Goal: Task Accomplishment & Management: Use online tool/utility

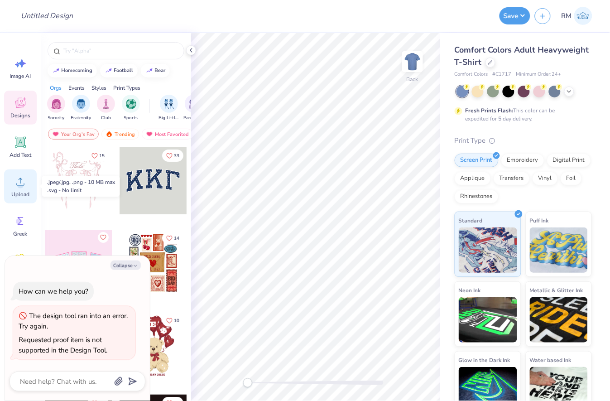
click at [21, 188] on icon at bounding box center [21, 182] width 14 height 14
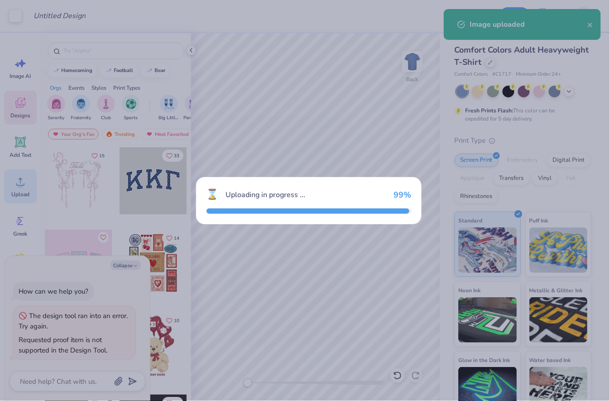
type textarea "x"
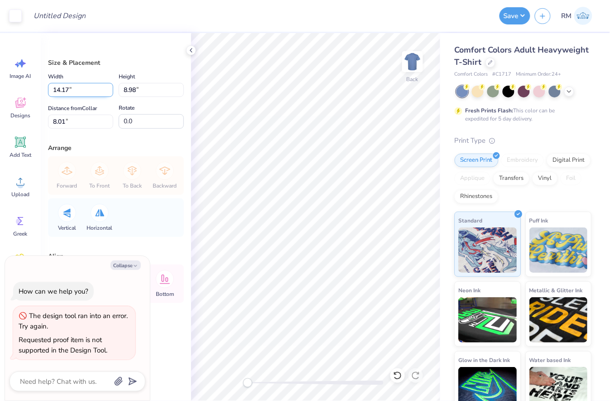
click at [81, 90] on input "14.17" at bounding box center [80, 90] width 65 height 14
drag, startPoint x: 82, startPoint y: 94, endPoint x: 28, endPoint y: 91, distance: 53.5
click at [28, 91] on div "Art colors Design Title Save RM Image AI Designs Add Text Upload Greek Clipart …" at bounding box center [305, 200] width 610 height 401
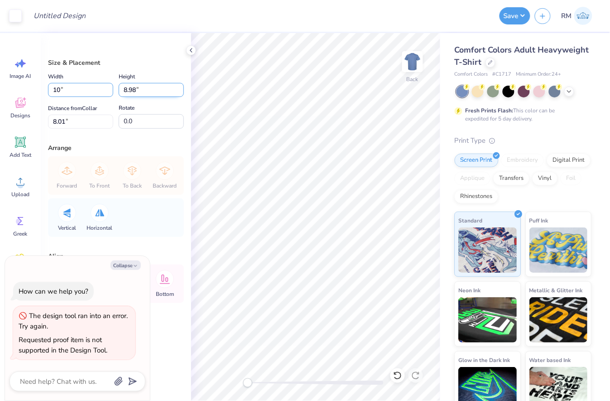
type input "10"
type textarea "x"
type input "10.00"
type input "6.34"
click at [153, 91] on input "6.34" at bounding box center [151, 90] width 65 height 14
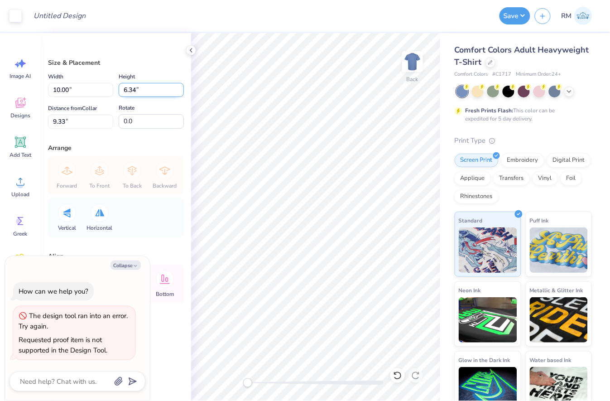
click at [153, 91] on input "6.34" at bounding box center [151, 90] width 65 height 14
click at [65, 119] on input "9.33" at bounding box center [80, 122] width 65 height 14
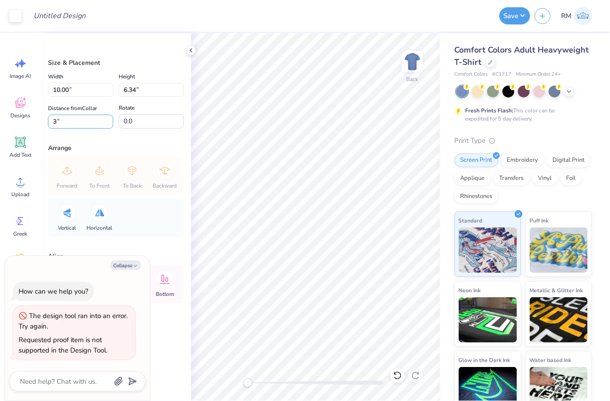
type input "3"
click at [138, 269] on button "Collapse" at bounding box center [126, 265] width 30 height 10
type textarea "x"
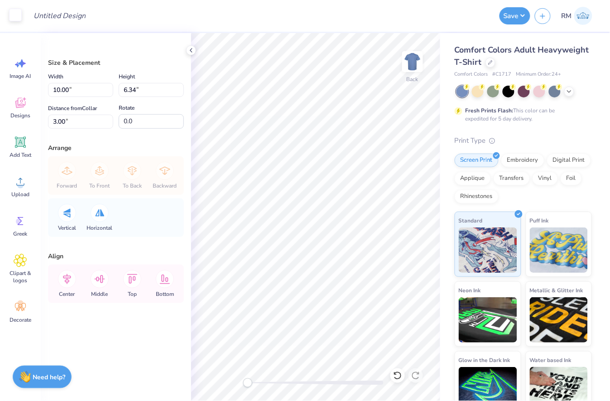
click at [18, 11] on div at bounding box center [15, 15] width 13 height 13
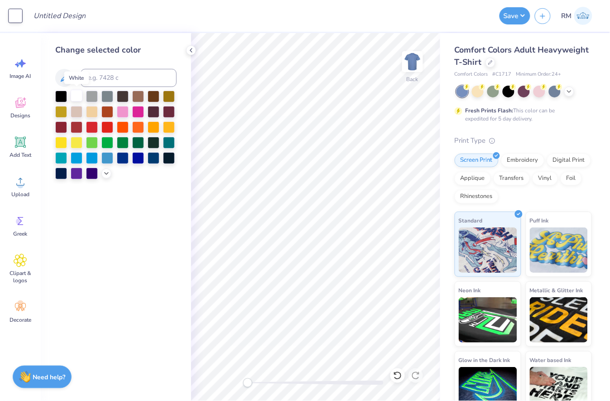
click at [74, 94] on div at bounding box center [77, 96] width 12 height 12
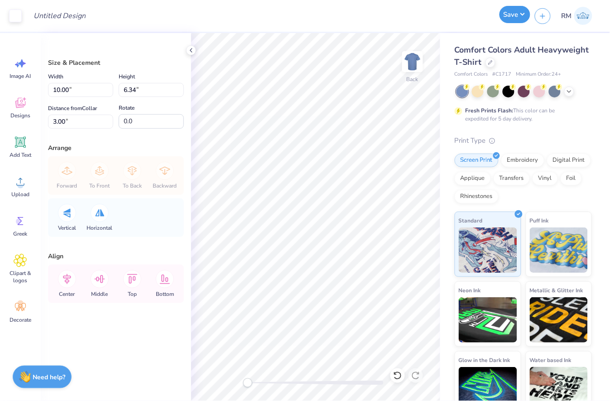
click at [522, 11] on button "Save" at bounding box center [515, 14] width 31 height 17
click at [321, 180] on li "Copy" at bounding box center [328, 178] width 71 height 18
click at [524, 19] on button "Save" at bounding box center [515, 14] width 31 height 17
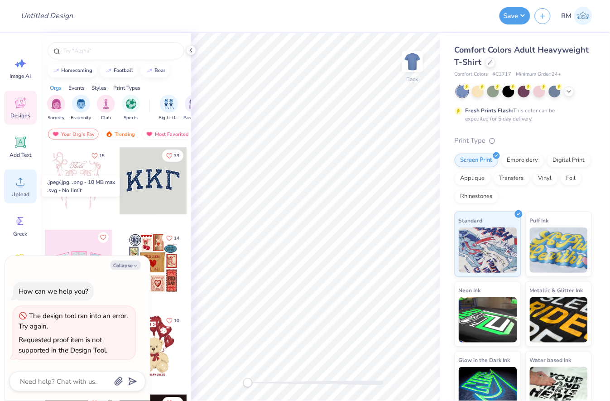
click at [22, 186] on circle at bounding box center [20, 185] width 6 height 6
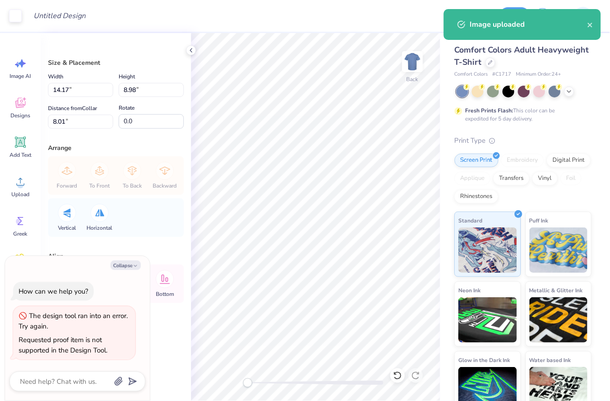
type textarea "x"
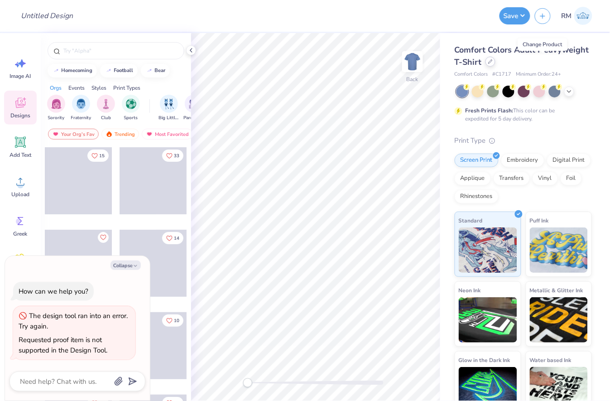
click at [496, 62] on div at bounding box center [491, 62] width 10 height 10
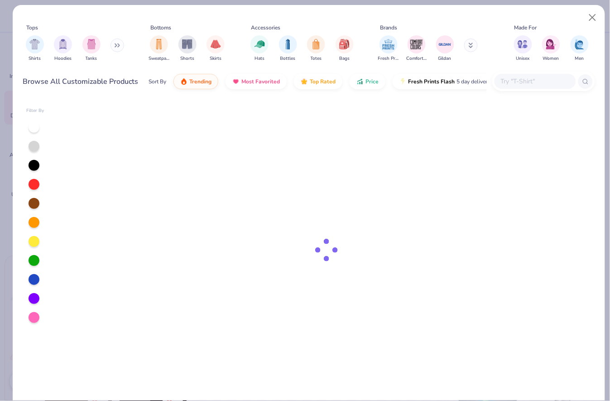
type textarea "x"
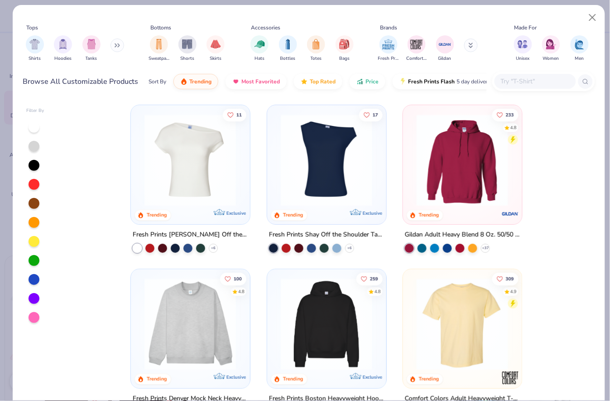
click at [526, 82] on input "text" at bounding box center [535, 81] width 70 height 10
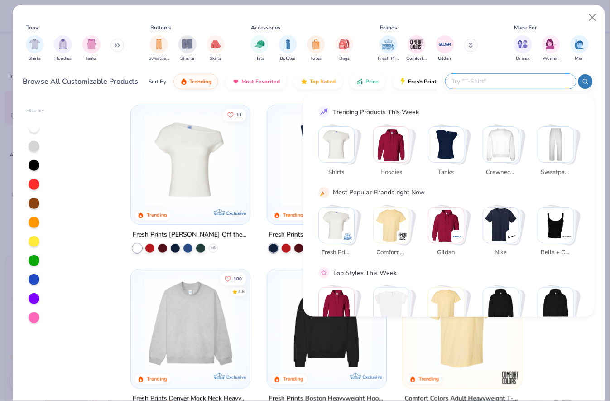
paste input "FP116"
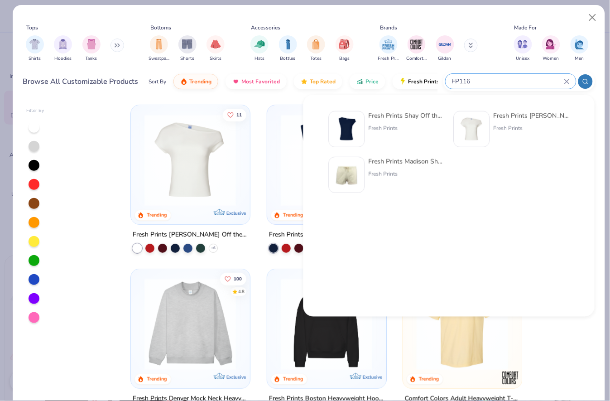
click at [495, 78] on input "FP116" at bounding box center [507, 81] width 113 height 10
paste input "Fresh Prints Shay Off the Shoulder Tank"
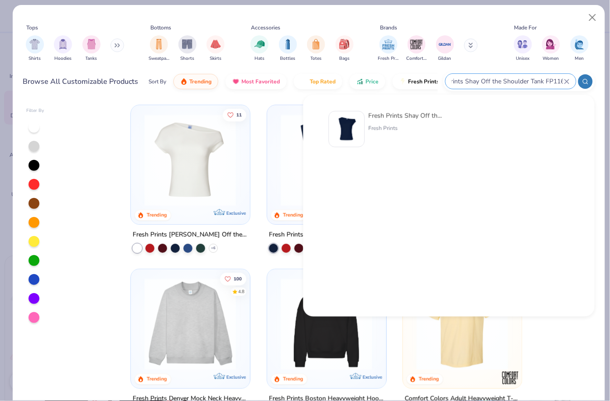
type input "Fresh Prints Shay Off the Shoulder Tank FP116"
click at [387, 127] on div "Fresh Prints" at bounding box center [407, 128] width 76 height 8
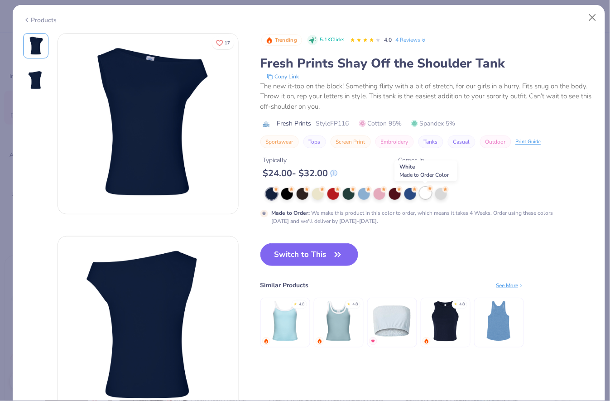
click at [426, 197] on div at bounding box center [426, 193] width 12 height 12
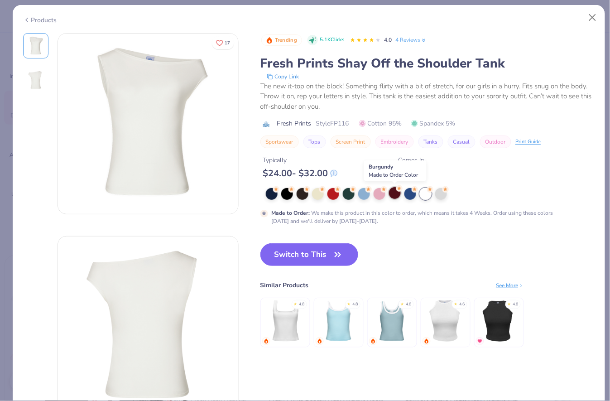
click at [395, 197] on div at bounding box center [395, 193] width 12 height 12
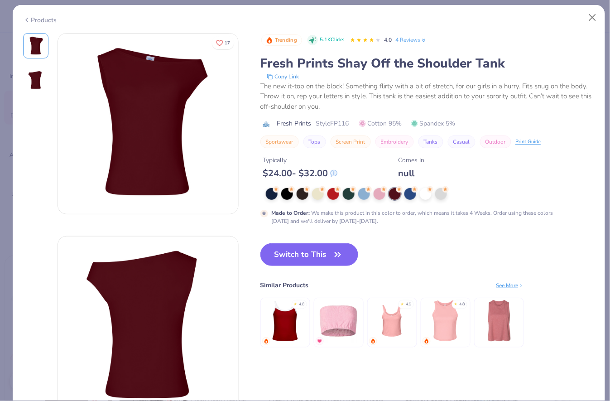
click at [167, 112] on img at bounding box center [148, 124] width 180 height 180
click at [329, 253] on button "Switch to This" at bounding box center [309, 254] width 98 height 23
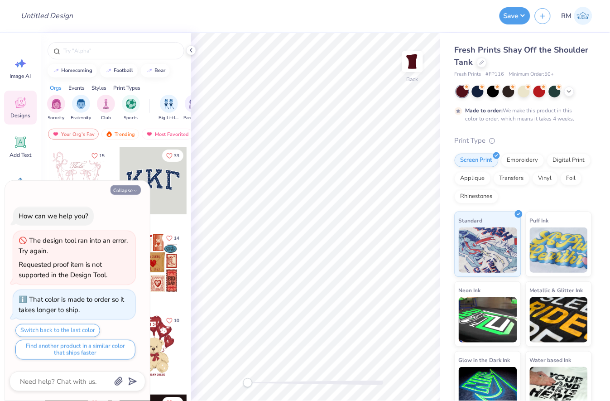
click at [121, 187] on button "Collapse" at bounding box center [126, 190] width 30 height 10
type textarea "x"
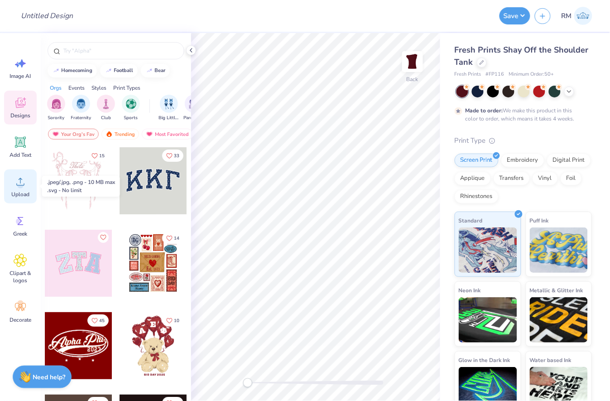
click at [17, 191] on span "Upload" at bounding box center [20, 194] width 18 height 7
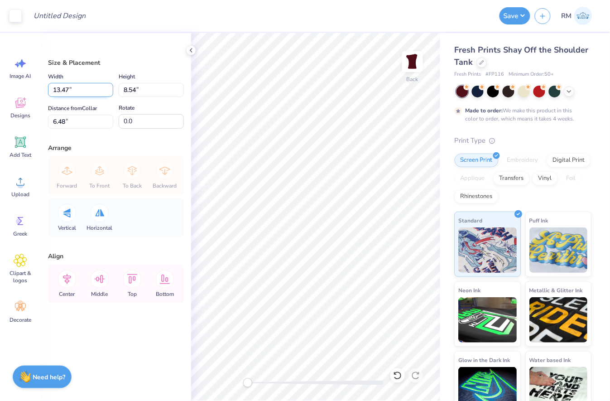
click at [83, 85] on input "13.47" at bounding box center [80, 90] width 65 height 14
type input "8.00"
type input "5.07"
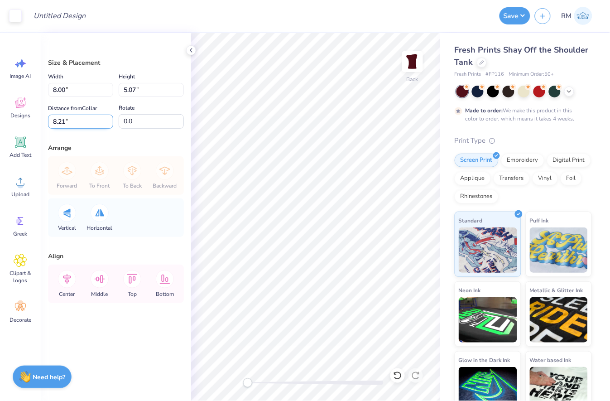
click at [74, 121] on input "8.21" at bounding box center [80, 122] width 65 height 14
type input "3"
click at [17, 17] on div at bounding box center [15, 15] width 13 height 13
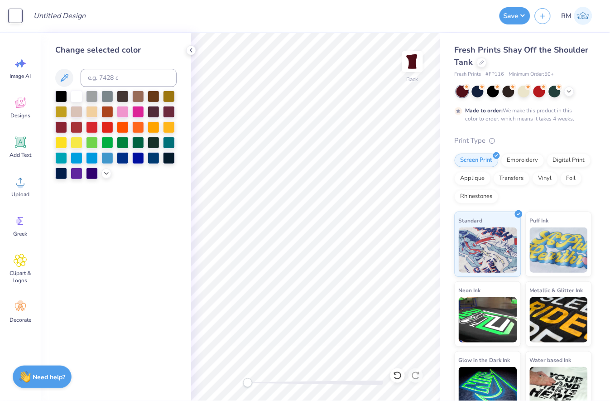
click at [335, 15] on div "Design Title" at bounding box center [260, 16] width 469 height 32
click at [505, 13] on button "Save" at bounding box center [515, 14] width 31 height 17
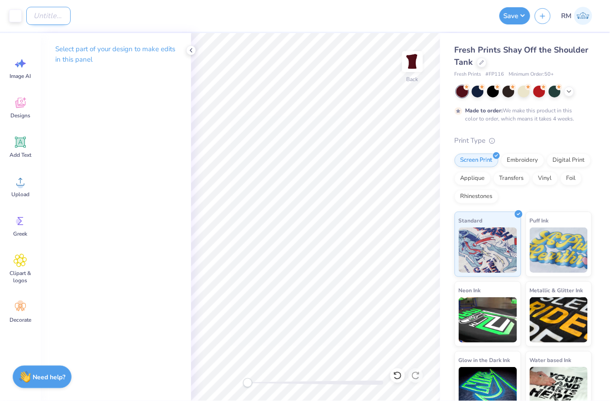
click at [48, 11] on input "Design Title" at bounding box center [48, 16] width 44 height 18
click at [184, 16] on div "Design Title" at bounding box center [260, 16] width 469 height 32
click at [513, 19] on button "Save" at bounding box center [515, 14] width 31 height 17
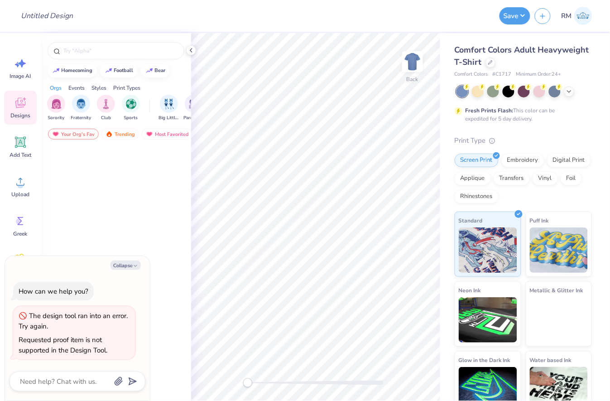
type textarea "x"
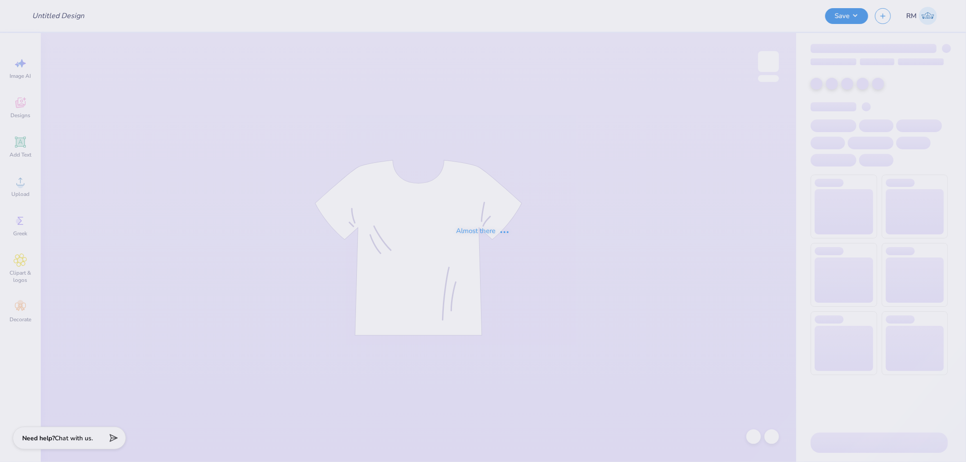
type input "Merch"
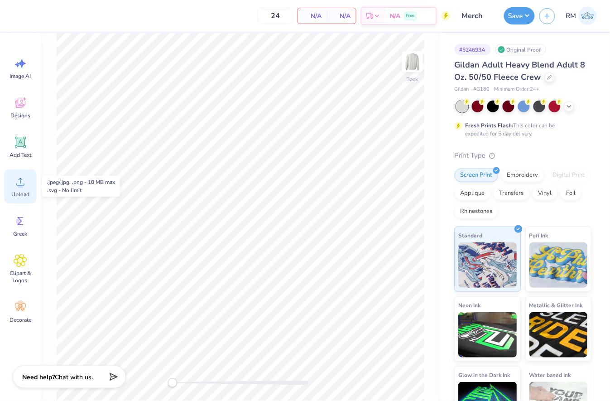
click at [20, 181] on icon at bounding box center [20, 182] width 8 height 8
click at [19, 197] on span "Upload" at bounding box center [20, 194] width 18 height 7
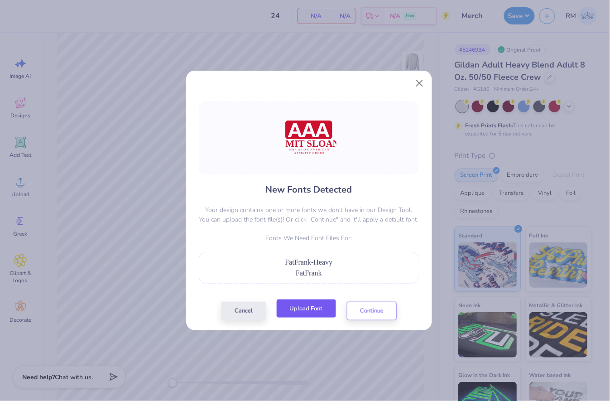
click at [309, 308] on button "Upload Font" at bounding box center [306, 308] width 59 height 19
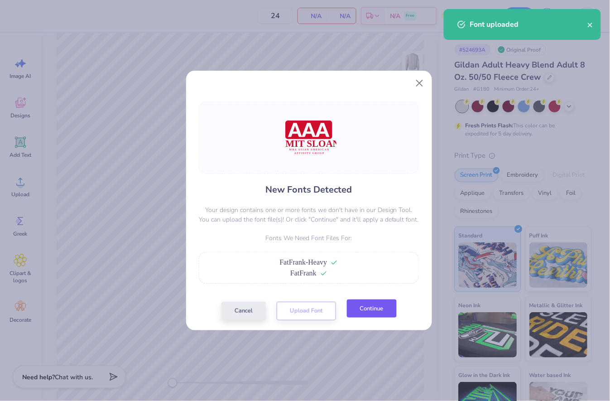
click at [381, 308] on button "Continue" at bounding box center [372, 308] width 50 height 19
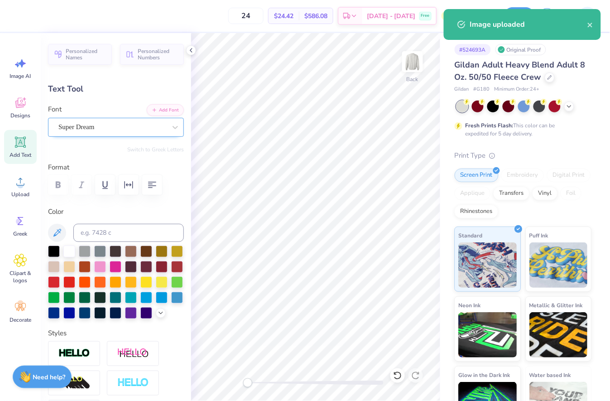
click at [116, 126] on div "Super Dream" at bounding box center [113, 127] width 110 height 14
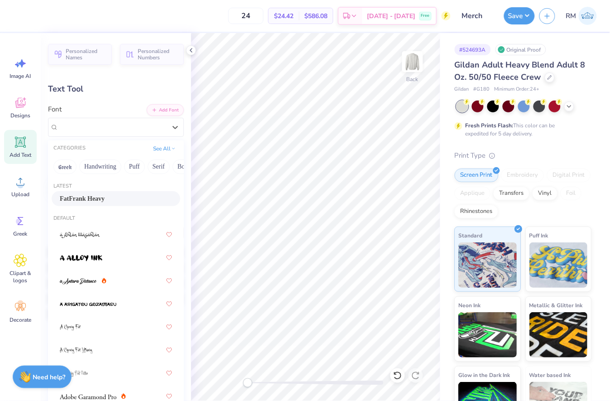
click at [125, 196] on div "FatFrank Heavy" at bounding box center [116, 199] width 112 height 10
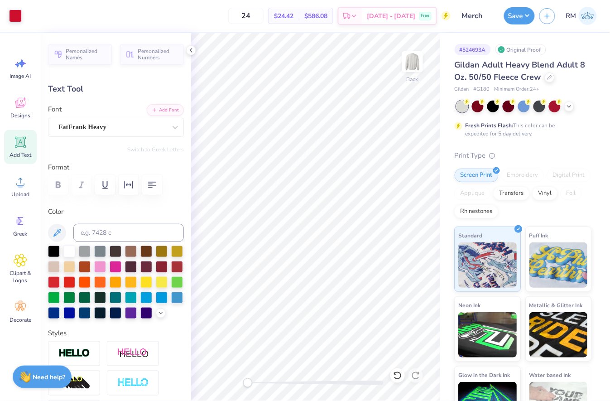
type input "8.90"
type input "0.65"
type input "16.57"
click at [120, 127] on div "Super Dream" at bounding box center [113, 127] width 110 height 14
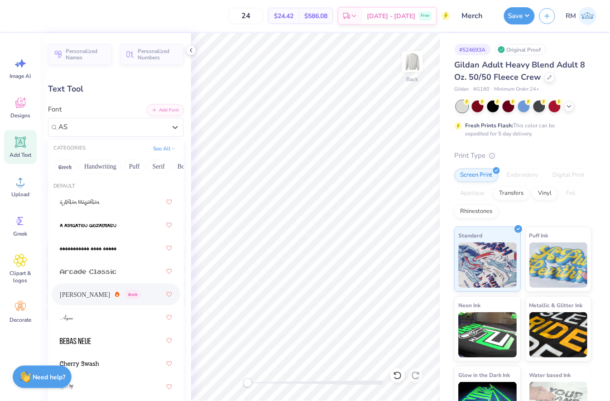
click at [112, 289] on div "Asimov Greek" at bounding box center [116, 294] width 112 height 16
type input "AS"
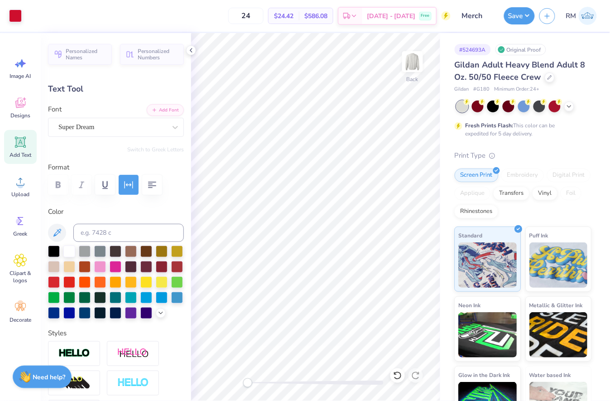
type input "12.08"
type input "0.67"
type input "15.51"
click at [116, 127] on div "Super Dream" at bounding box center [113, 127] width 110 height 14
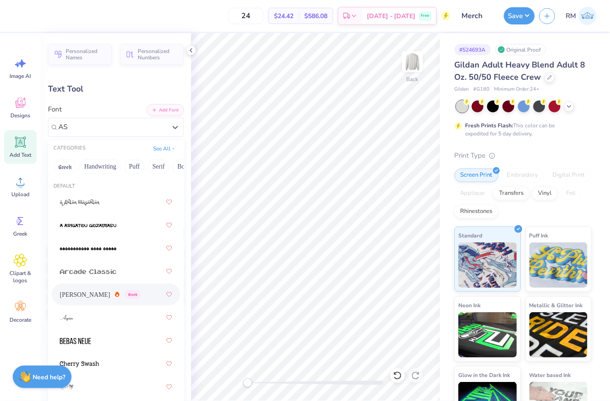
click at [125, 290] on span "Greek" at bounding box center [132, 294] width 15 height 8
type input "AS"
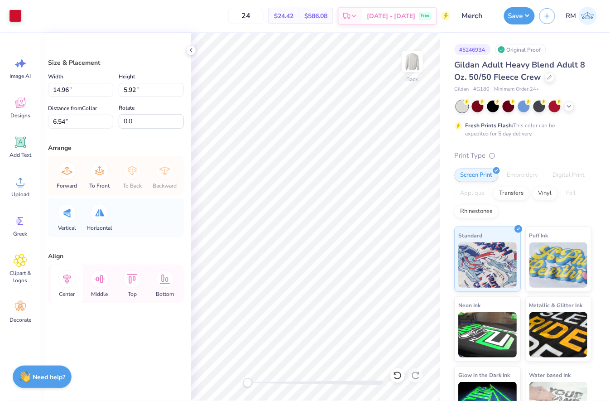
click at [62, 283] on icon at bounding box center [67, 279] width 18 height 18
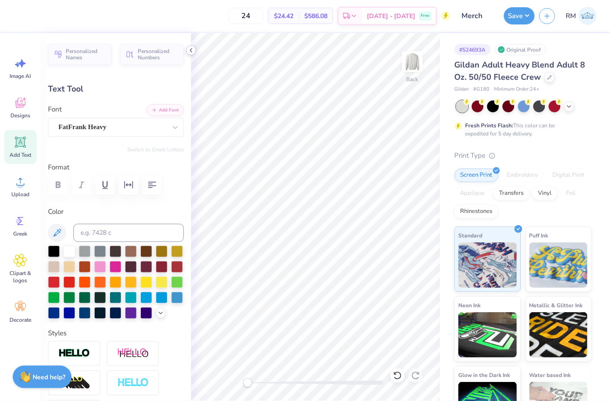
click at [188, 51] on icon at bounding box center [191, 50] width 7 height 7
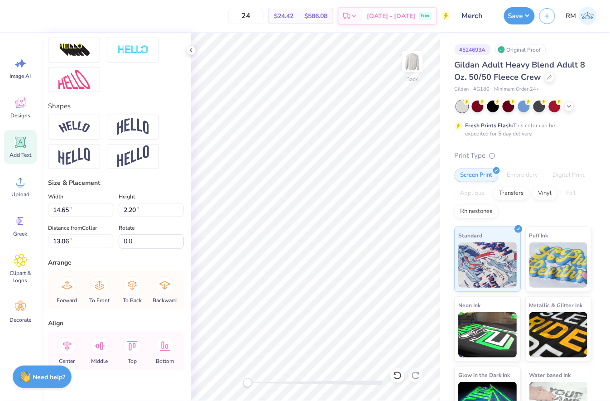
scroll to position [362, 0]
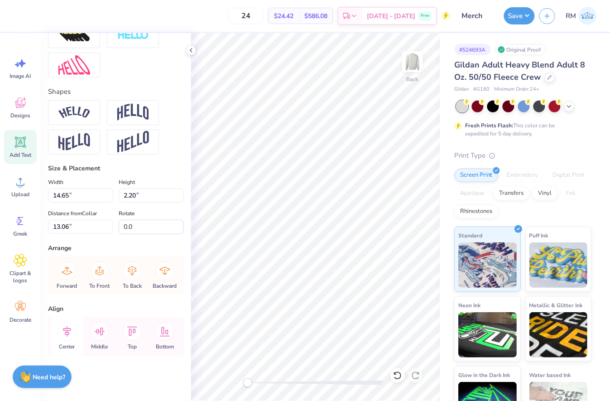
click at [65, 332] on icon at bounding box center [67, 332] width 18 height 18
type input "12.40"
type input "0.65"
type input "15.58"
click at [64, 335] on icon at bounding box center [67, 332] width 18 height 18
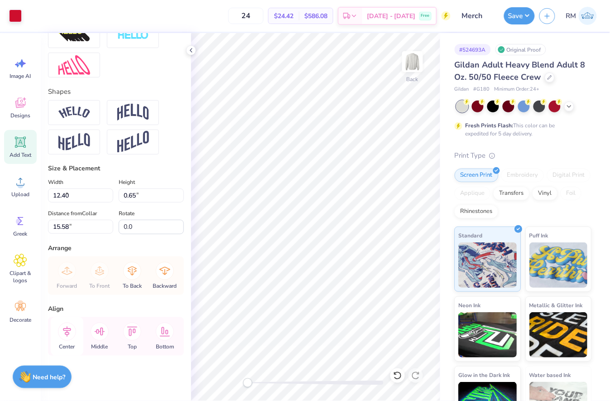
type input "9.23"
type input "16.63"
click at [69, 337] on icon at bounding box center [67, 332] width 18 height 18
type input "14.65"
type input "2.20"
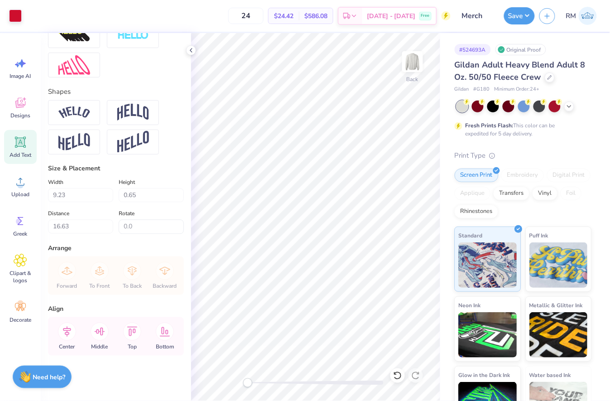
type input "13.06"
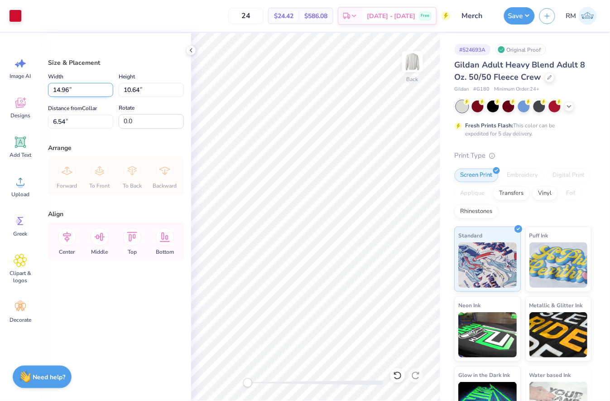
click at [77, 85] on input "14.96" at bounding box center [80, 90] width 65 height 14
click at [81, 119] on input "6.54" at bounding box center [80, 122] width 65 height 14
type input "10.00"
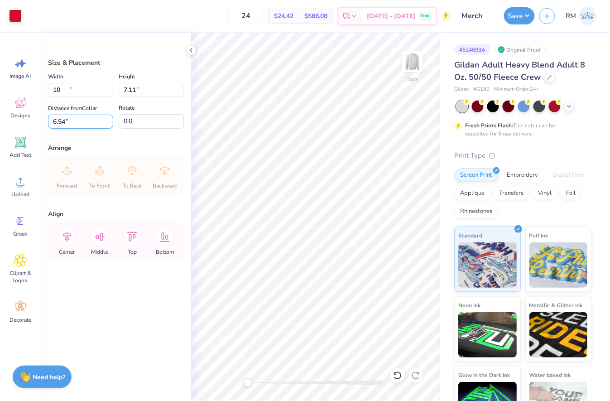
type input "7.11"
click at [81, 119] on input "8.30" at bounding box center [80, 122] width 65 height 14
drag, startPoint x: 78, startPoint y: 123, endPoint x: 12, endPoint y: 124, distance: 66.1
click at [12, 124] on div "Art colors 24 $24.42 Per Item $586.08 Total Est. Delivery Oct 7 - 10 Free Desig…" at bounding box center [305, 200] width 610 height 401
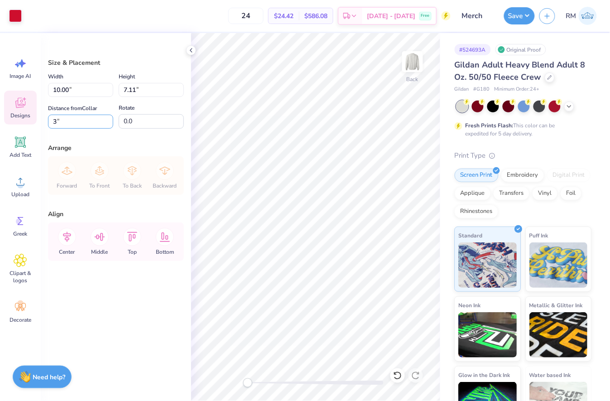
type input "3.00"
drag, startPoint x: 74, startPoint y: 89, endPoint x: 28, endPoint y: 92, distance: 46.7
click at [28, 92] on div "Art colors 24 $24.42 Per Item $586.08 Total Est. Delivery Oct 7 - 10 Free Desig…" at bounding box center [305, 200] width 610 height 401
click at [66, 238] on icon at bounding box center [67, 237] width 18 height 18
type input "8.00"
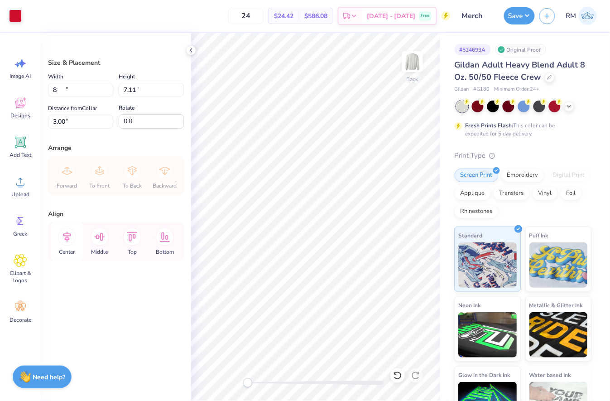
type input "5.69"
click at [68, 115] on input "3.71" at bounding box center [80, 122] width 65 height 14
type input "3.00"
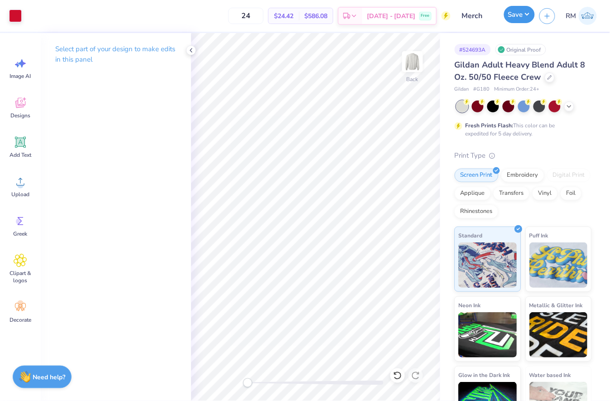
click at [515, 21] on button "Save" at bounding box center [519, 14] width 31 height 17
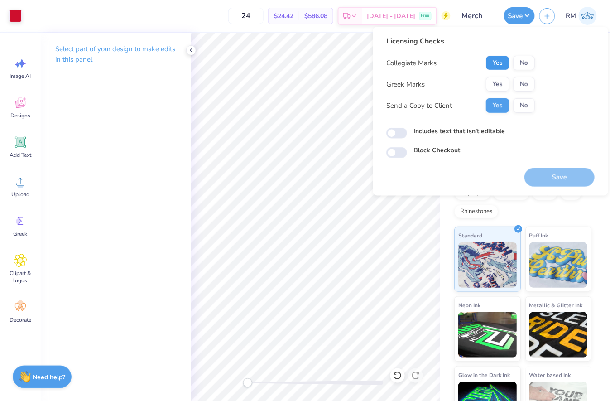
click at [491, 62] on button "Yes" at bounding box center [498, 63] width 24 height 14
click at [521, 82] on button "No" at bounding box center [524, 84] width 22 height 14
click at [554, 179] on button "Save" at bounding box center [560, 177] width 70 height 19
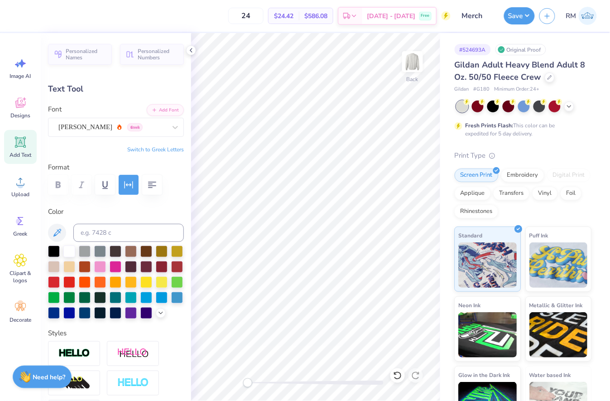
scroll to position [8, 6]
type textarea "ASIAN AMERICAN ALLIANCE"
type input "4.93"
type input "8.34"
type input "8.32"
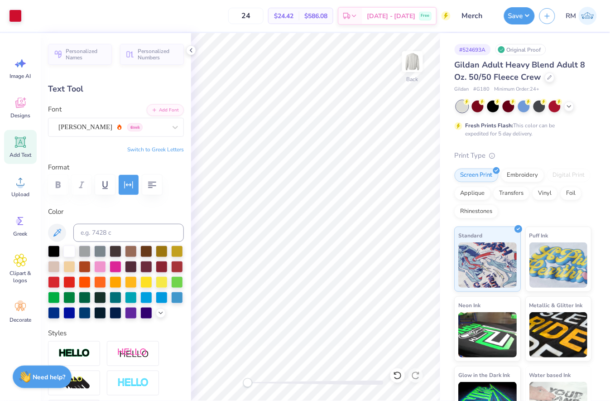
type input "7.78"
type input "7.60"
type input "0.32"
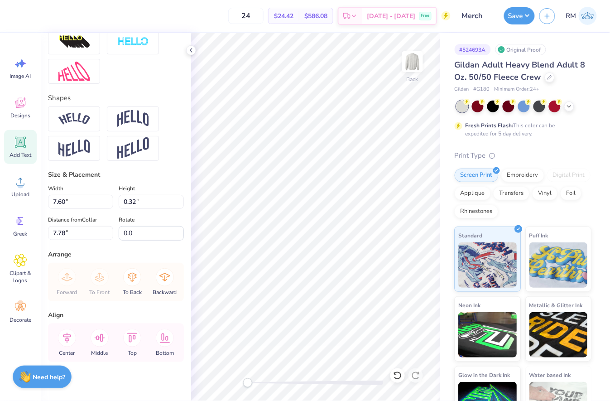
scroll to position [362, 0]
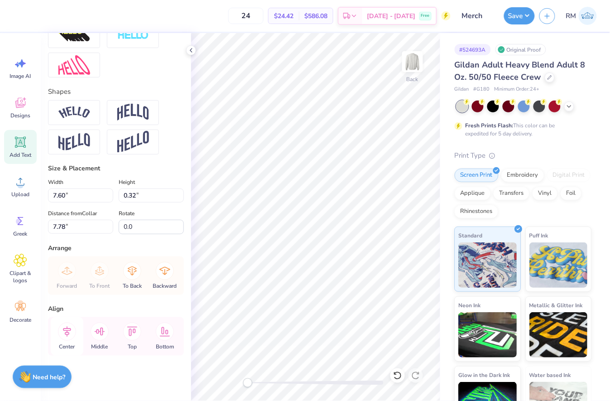
click at [62, 336] on icon at bounding box center [67, 332] width 18 height 18
click at [520, 23] on button "Save" at bounding box center [519, 14] width 31 height 17
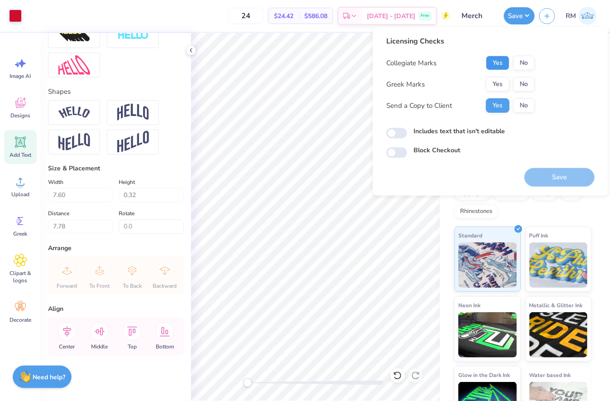
click at [501, 69] on button "Yes" at bounding box center [498, 63] width 24 height 14
click at [533, 87] on button "No" at bounding box center [524, 84] width 22 height 14
click at [562, 174] on button "Save" at bounding box center [560, 177] width 70 height 19
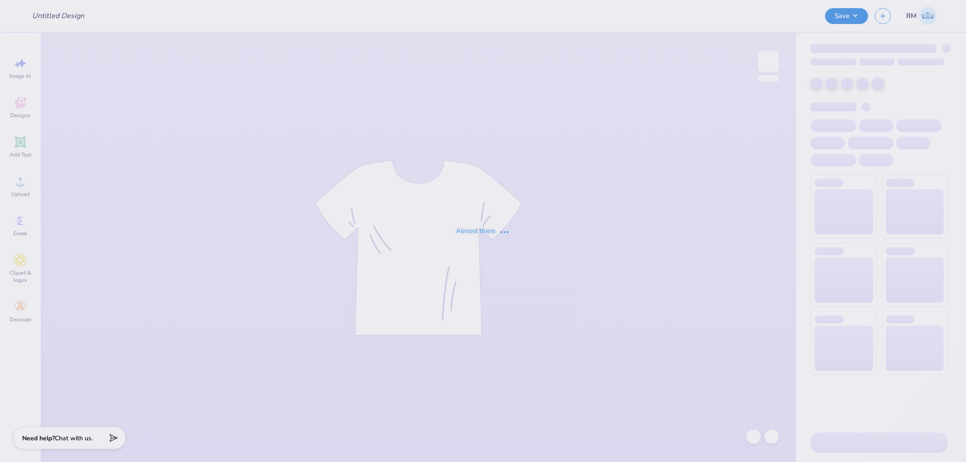
type input "Student Bar Association"
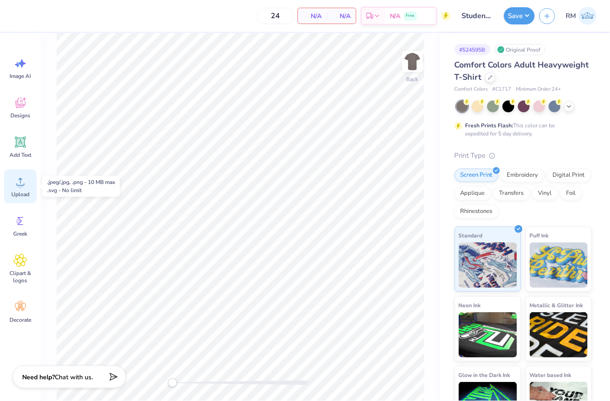
click at [21, 185] on icon at bounding box center [20, 182] width 8 height 8
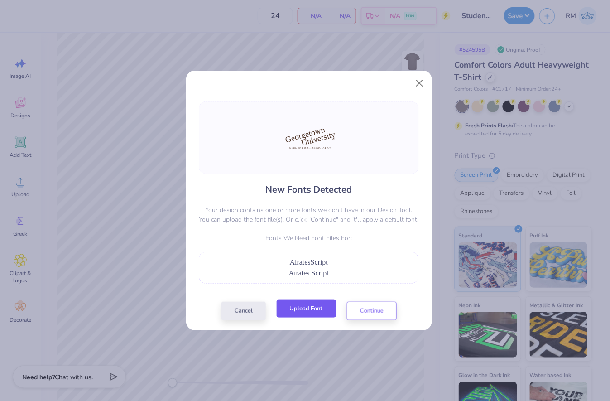
click at [318, 313] on button "Upload Font" at bounding box center [306, 308] width 59 height 19
click at [303, 314] on button "Upload Font" at bounding box center [306, 308] width 59 height 19
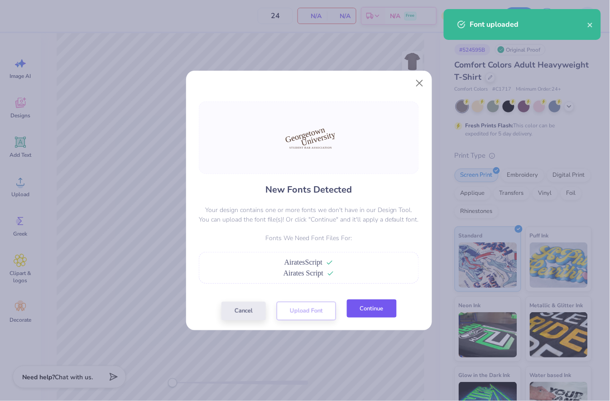
click at [371, 309] on button "Continue" at bounding box center [372, 308] width 50 height 19
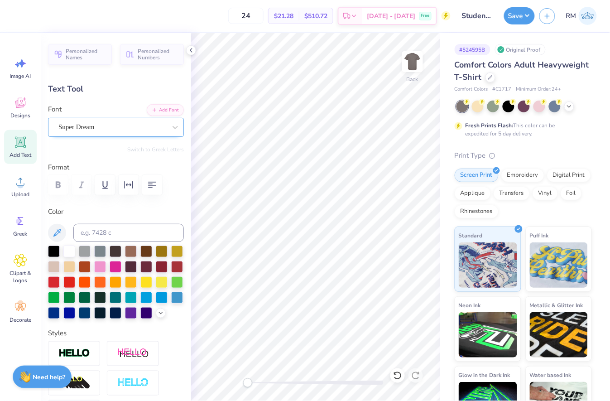
click at [101, 124] on div "Super Dream" at bounding box center [113, 127] width 110 height 14
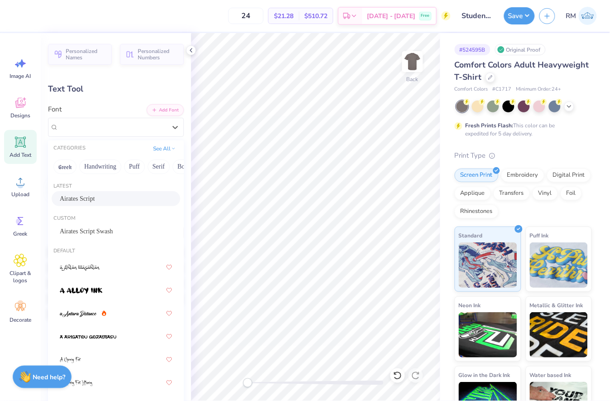
click at [100, 197] on div "Airates Script" at bounding box center [116, 199] width 112 height 10
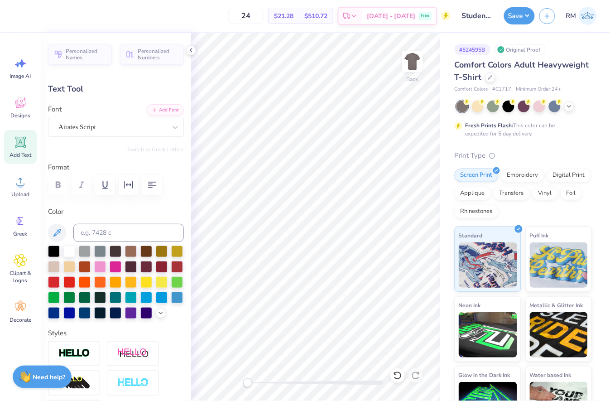
type input "10.12"
type input "3.75"
type input "10.85"
click at [107, 131] on div "Super Dream" at bounding box center [113, 127] width 110 height 14
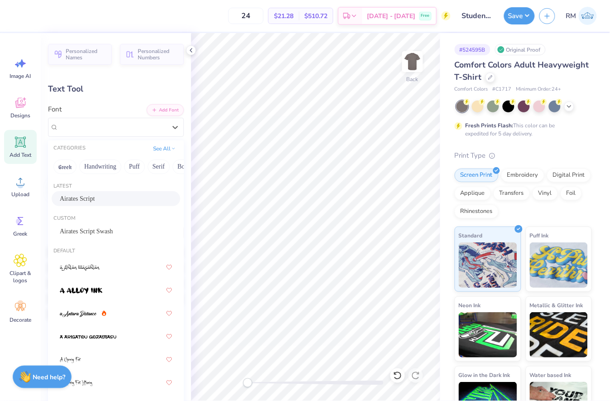
click at [96, 197] on div "Airates Script" at bounding box center [116, 199] width 112 height 10
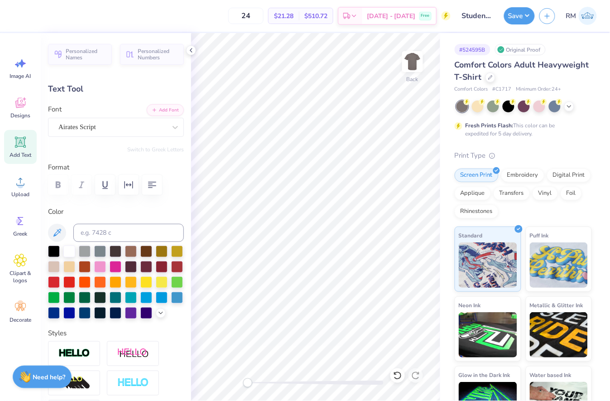
type input "0.0"
type input "10.45"
type input "0.53"
type input "14.86"
click at [142, 124] on div "Super Dream" at bounding box center [113, 127] width 110 height 14
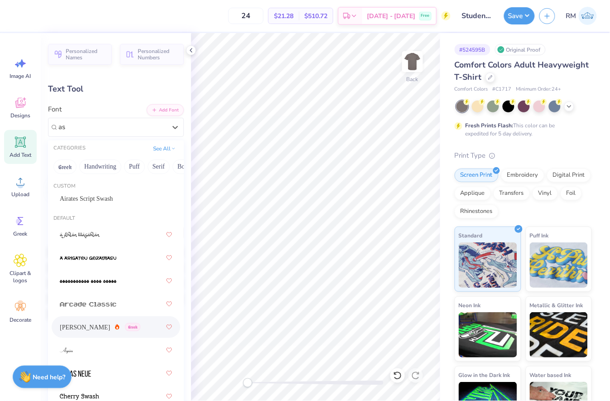
click at [94, 323] on div "Asimov Greek" at bounding box center [100, 328] width 81 height 10
type input "as"
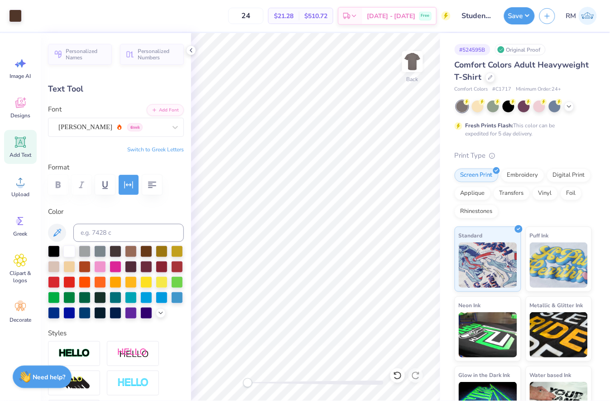
type input "10.68"
type input "0.51"
type input "14.91"
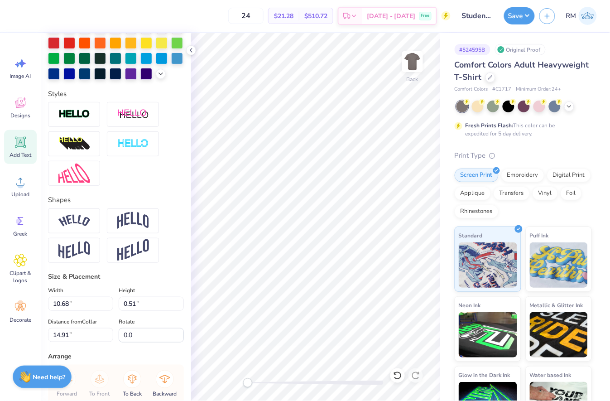
scroll to position [362, 0]
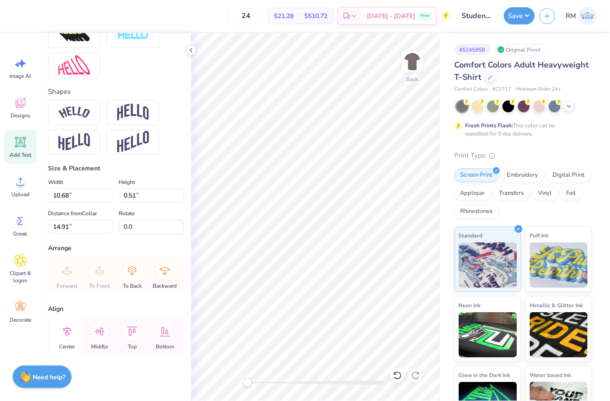
click at [65, 332] on icon at bounding box center [67, 332] width 18 height 18
type input "9.07"
type input "3.50"
type input "9.96"
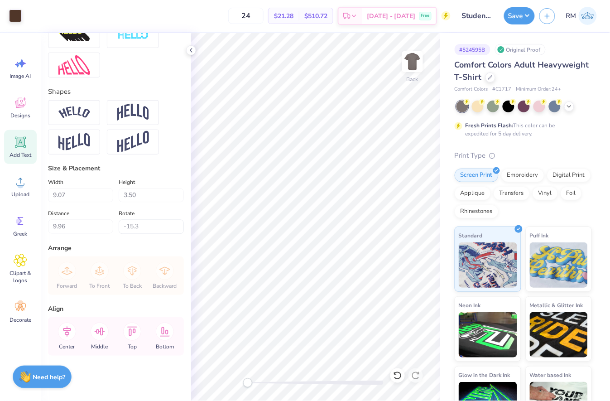
type input "0.0"
type input "0.46"
type input "0.47"
type input "12.36"
type input "10.68"
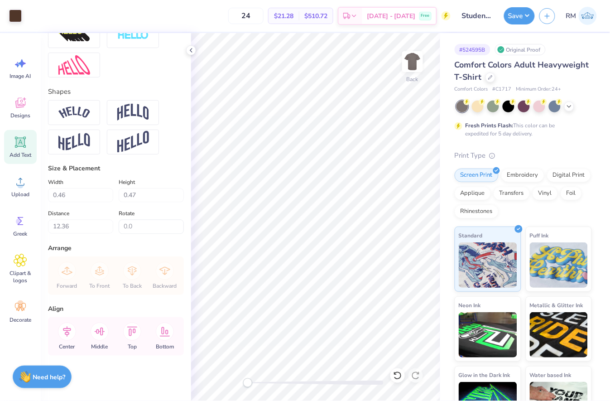
type input "0.51"
type input "14.54"
drag, startPoint x: 261, startPoint y: 381, endPoint x: 282, endPoint y: 378, distance: 21.0
click at [282, 381] on div at bounding box center [316, 383] width 136 height 5
type input "0.46"
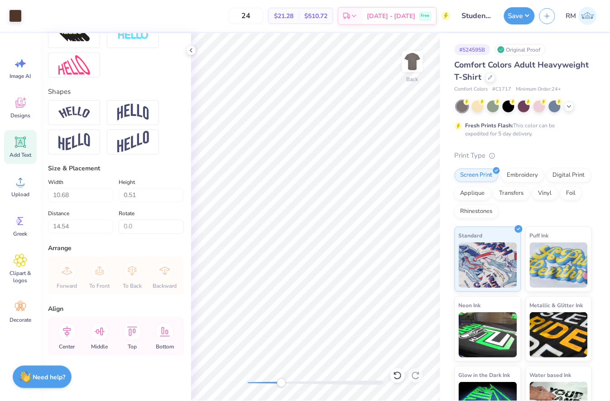
type input "0.47"
type input "12.36"
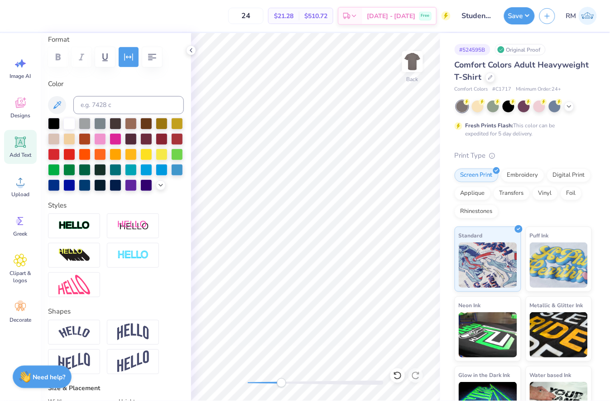
scroll to position [0, 0]
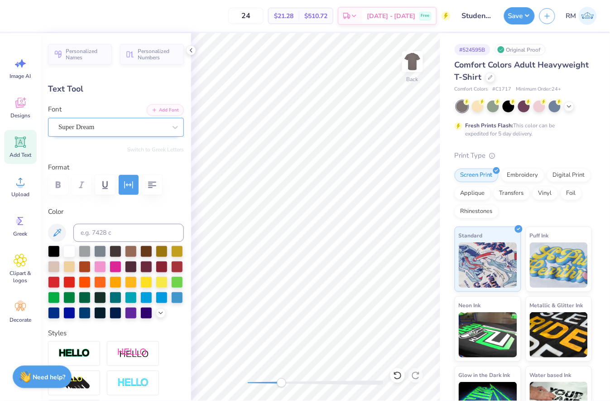
click at [107, 129] on div "Super Dream" at bounding box center [113, 127] width 110 height 14
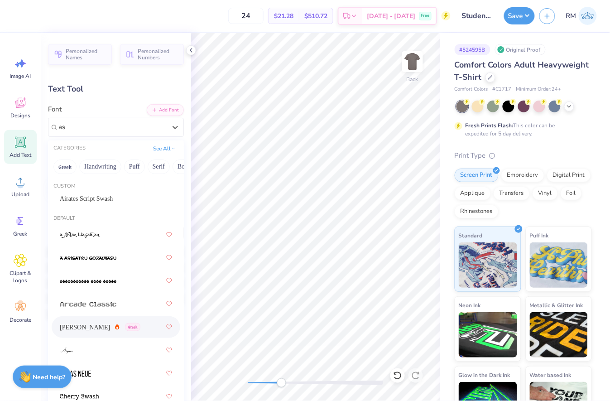
click at [125, 326] on span "Greek" at bounding box center [132, 327] width 15 height 8
type input "as"
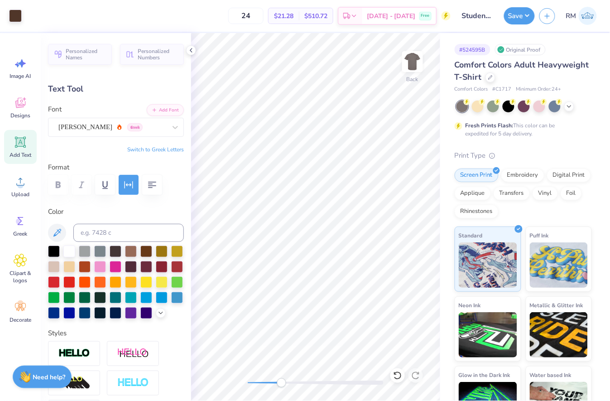
type input "0.44"
type input "0.46"
type input "12.41"
click at [237, 384] on div "Back" at bounding box center [315, 217] width 249 height 368
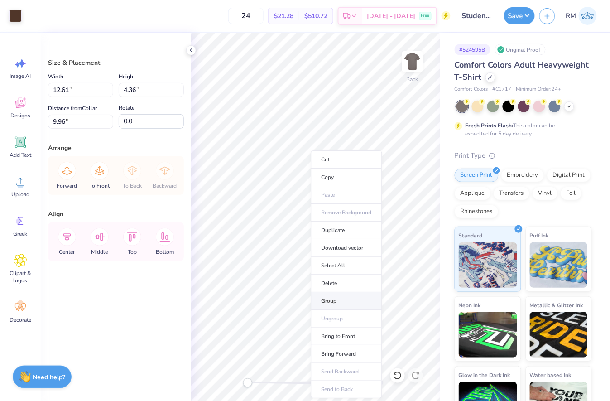
click at [350, 300] on li "Group" at bounding box center [346, 301] width 71 height 18
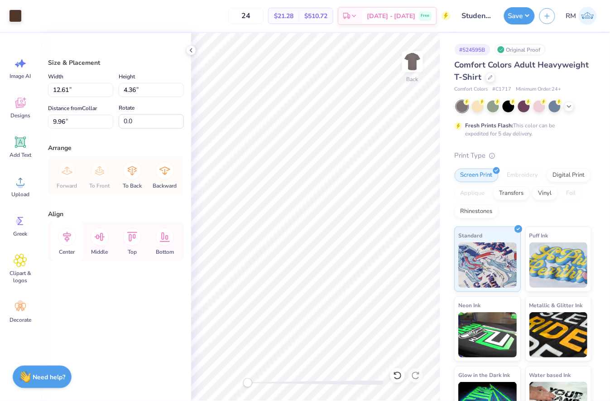
click at [72, 239] on icon at bounding box center [67, 237] width 18 height 18
click at [67, 237] on icon at bounding box center [67, 237] width 8 height 10
drag, startPoint x: 74, startPoint y: 88, endPoint x: 28, endPoint y: 92, distance: 46.3
click at [28, 92] on div "Art colors 24 $21.28 Per Item $510.72 Total Est. Delivery Oct 7 - 10 Free Desig…" at bounding box center [305, 200] width 610 height 401
click at [78, 122] on input "9.96" at bounding box center [80, 122] width 65 height 14
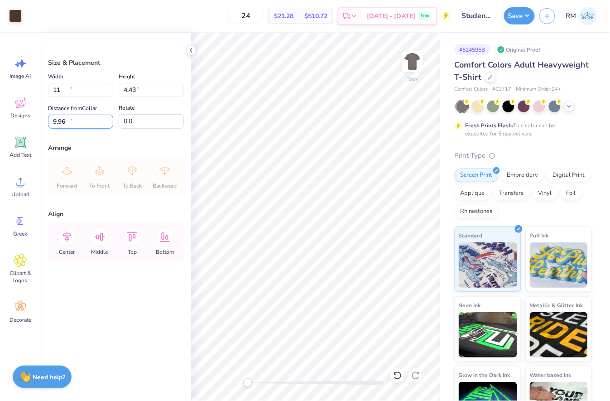
type input "11.00"
type input "4.43"
click at [78, 122] on input "10.29" at bounding box center [80, 122] width 65 height 14
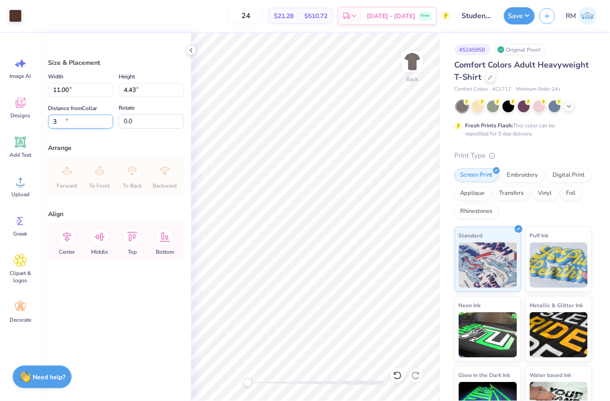
type input "3.00"
click at [64, 237] on icon at bounding box center [67, 237] width 18 height 18
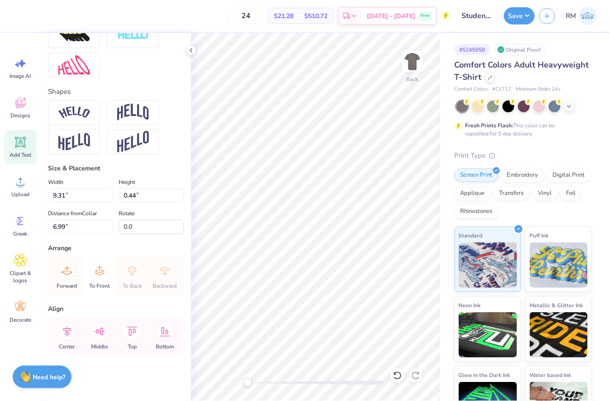
scroll to position [362, 0]
click at [66, 332] on icon at bounding box center [67, 332] width 18 height 18
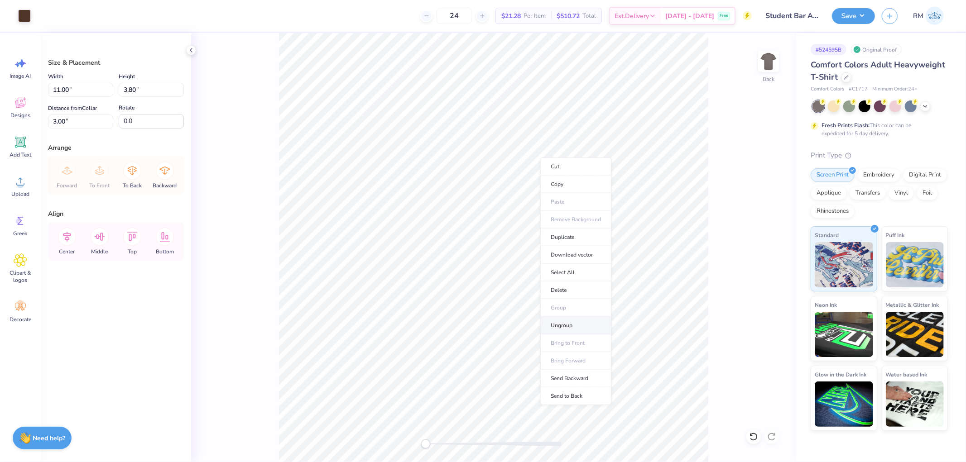
click at [577, 324] on li "Ungroup" at bounding box center [575, 326] width 71 height 18
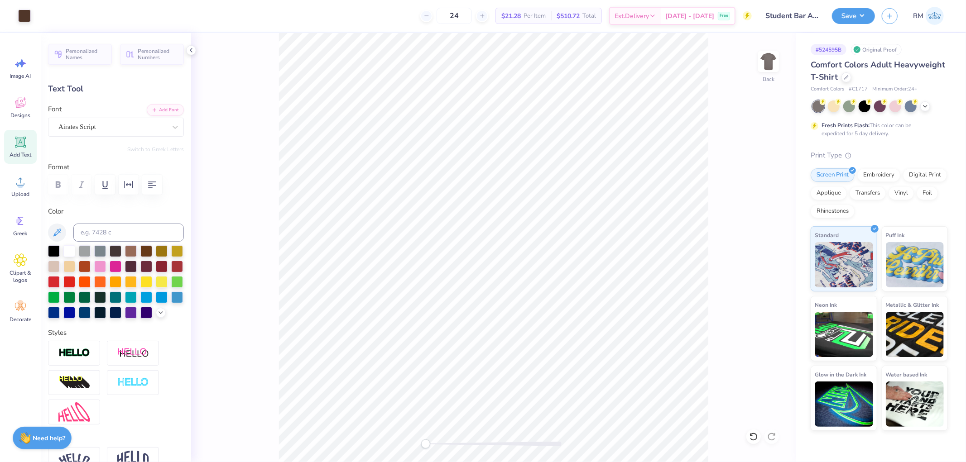
type input "0.0"
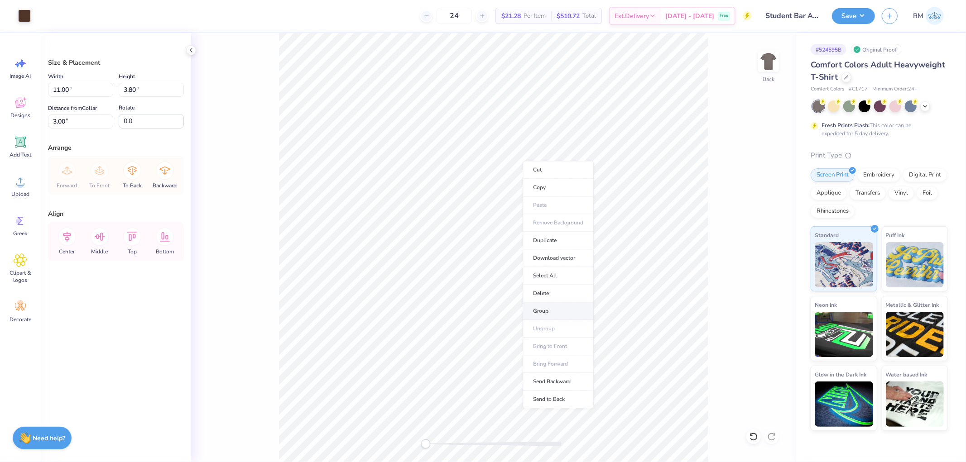
click at [559, 310] on li "Group" at bounding box center [558, 312] width 71 height 18
click at [66, 238] on icon at bounding box center [67, 237] width 8 height 10
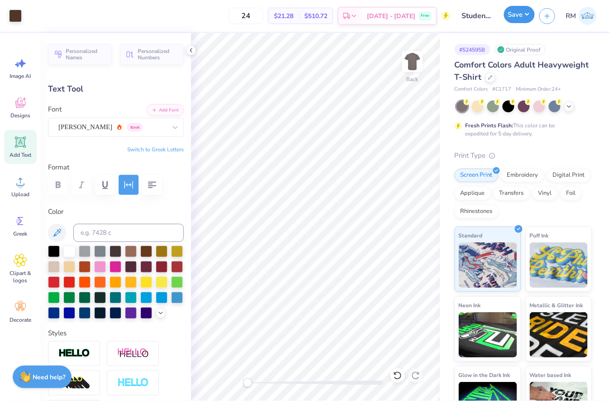
click at [522, 19] on button "Save" at bounding box center [519, 14] width 31 height 17
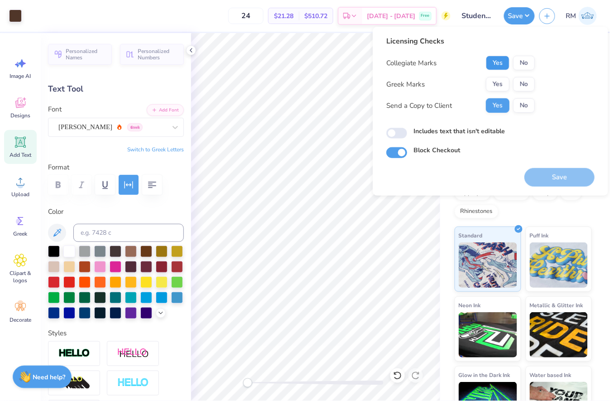
click at [502, 58] on button "Yes" at bounding box center [498, 63] width 24 height 14
click at [522, 82] on button "No" at bounding box center [524, 84] width 22 height 14
click at [576, 175] on button "Save" at bounding box center [560, 177] width 70 height 19
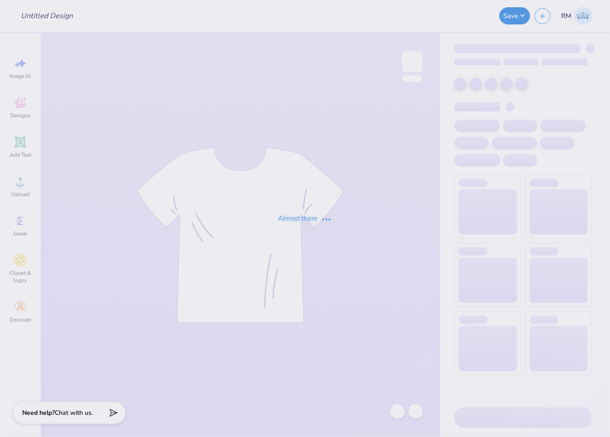
type input "KOA"
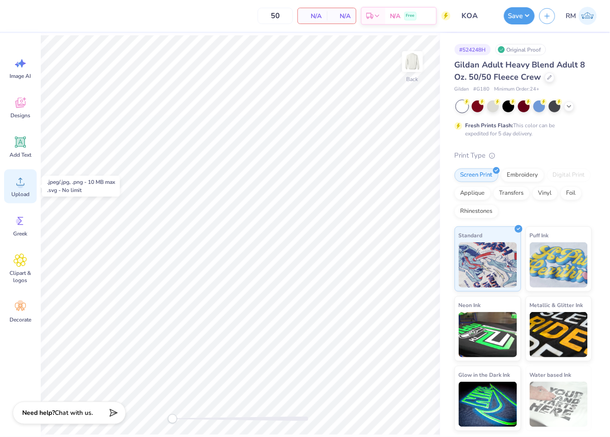
click at [20, 189] on div "Upload" at bounding box center [20, 186] width 33 height 34
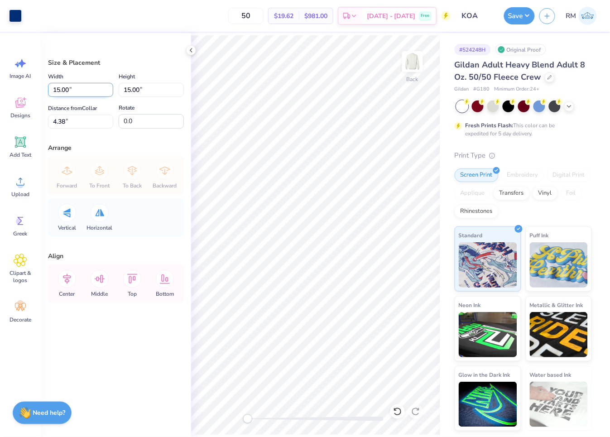
click at [82, 93] on input "15.00" at bounding box center [80, 90] width 65 height 14
click at [82, 91] on input "15.00" at bounding box center [80, 90] width 65 height 14
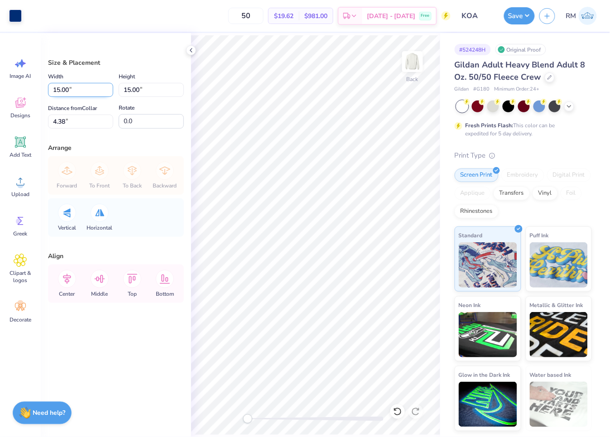
click at [82, 91] on input "15.00" at bounding box center [80, 90] width 65 height 14
click at [78, 118] on input "4.38" at bounding box center [80, 122] width 65 height 14
type input "11.00"
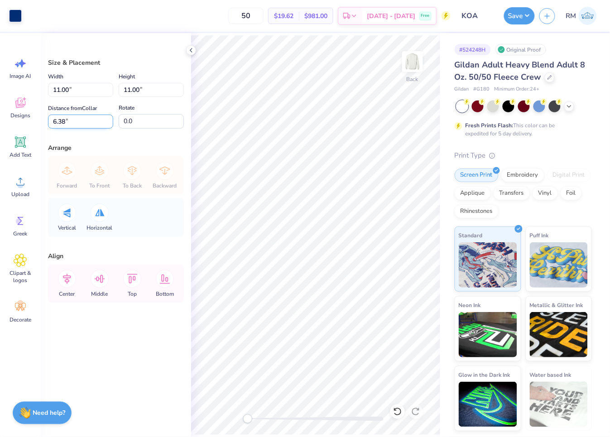
click at [78, 118] on input "6.38" at bounding box center [80, 122] width 65 height 14
type input "3"
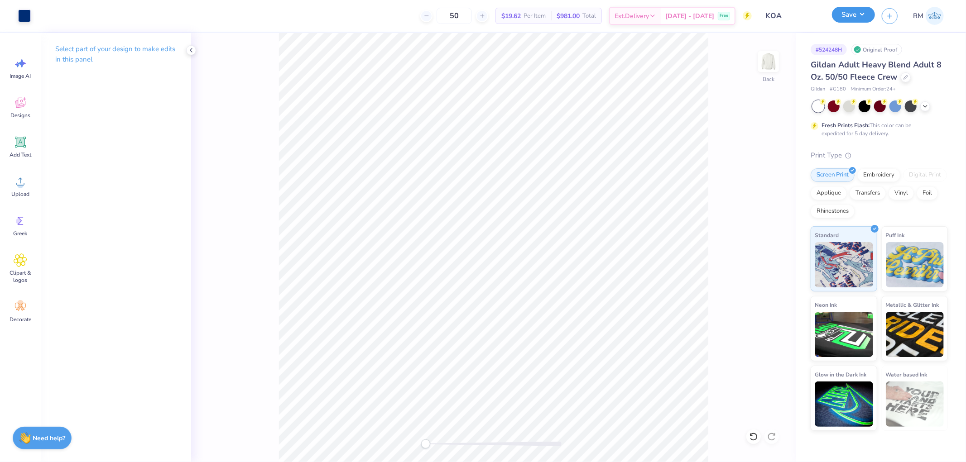
click at [610, 12] on button "Save" at bounding box center [853, 15] width 43 height 16
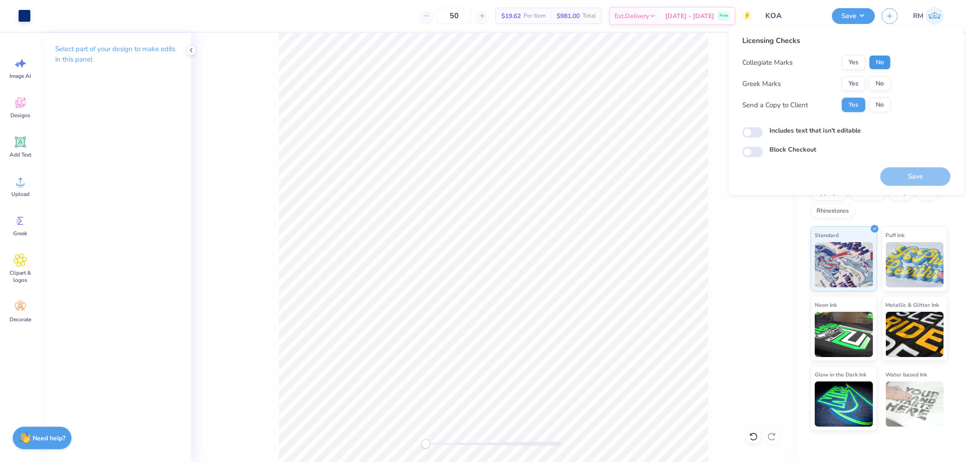
click at [610, 64] on button "No" at bounding box center [880, 62] width 22 height 14
click at [610, 87] on button "No" at bounding box center [880, 84] width 22 height 14
click at [610, 177] on button "Save" at bounding box center [916, 177] width 70 height 19
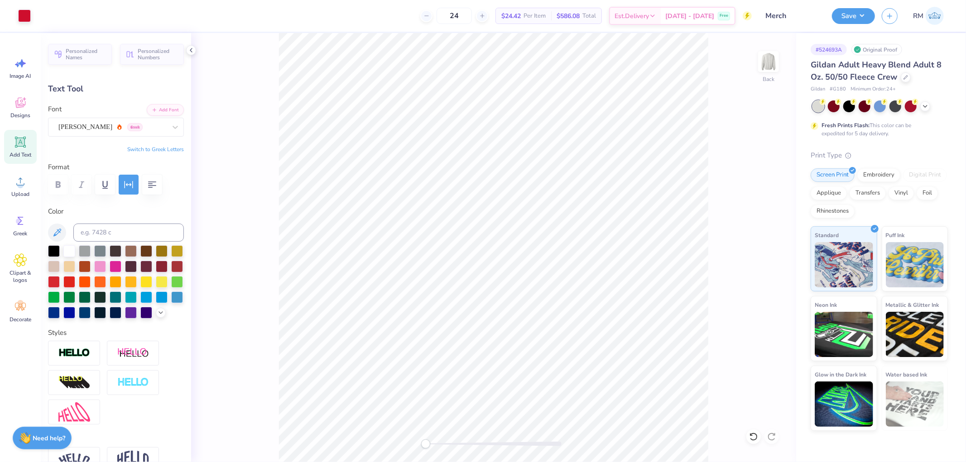
scroll to position [301, 0]
